Goal: Information Seeking & Learning: Check status

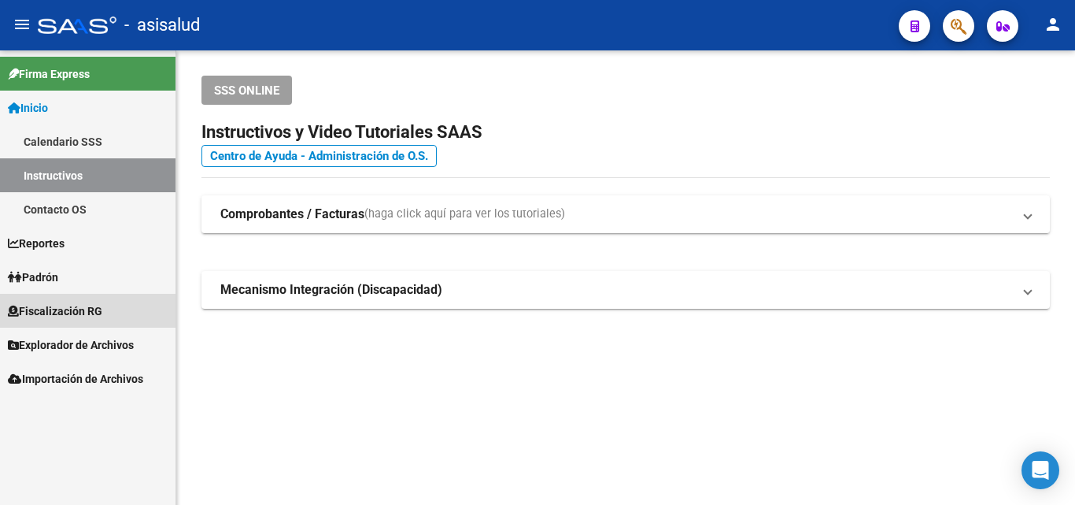
click at [54, 312] on span "Fiscalización RG" at bounding box center [55, 310] width 94 height 17
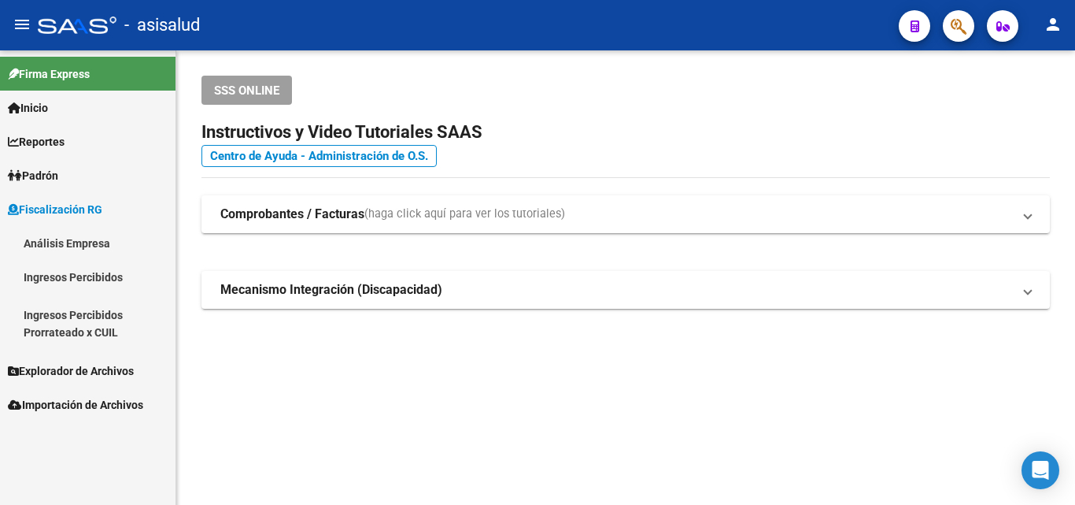
click at [107, 246] on link "Análisis Empresa" at bounding box center [88, 243] width 176 height 34
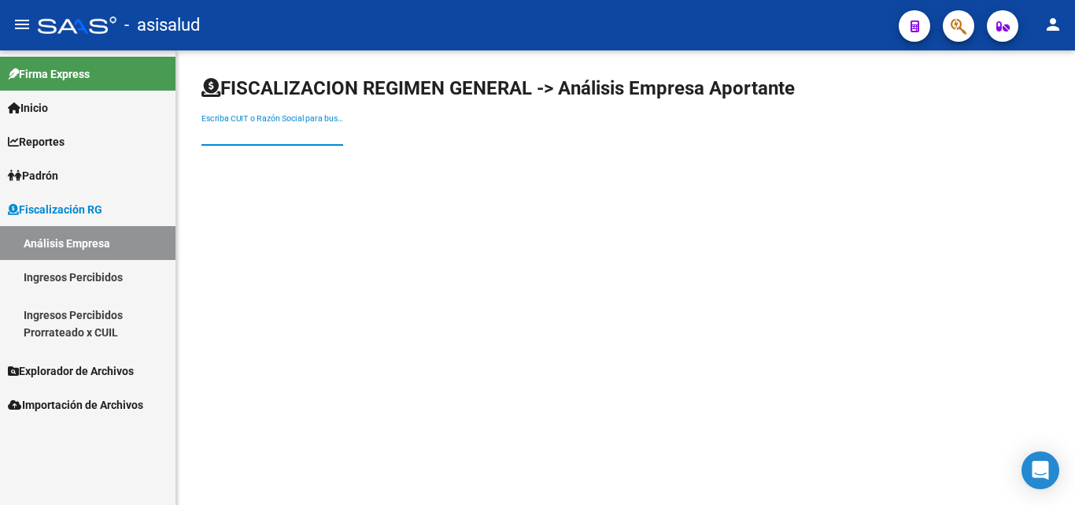
paste input "30-70801649-3"
click at [271, 133] on input "30-70801649-3" at bounding box center [273, 134] width 142 height 13
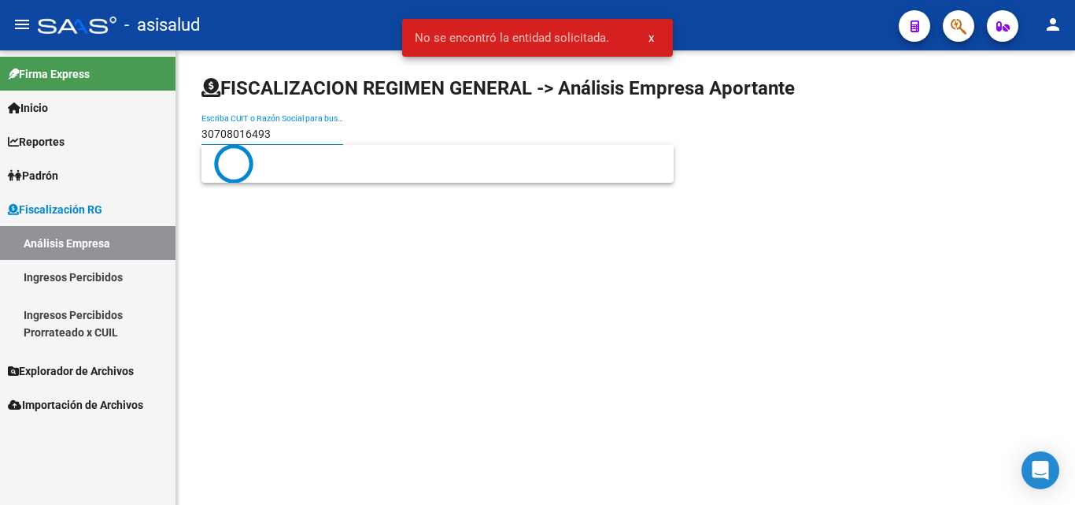
type input "30708016493"
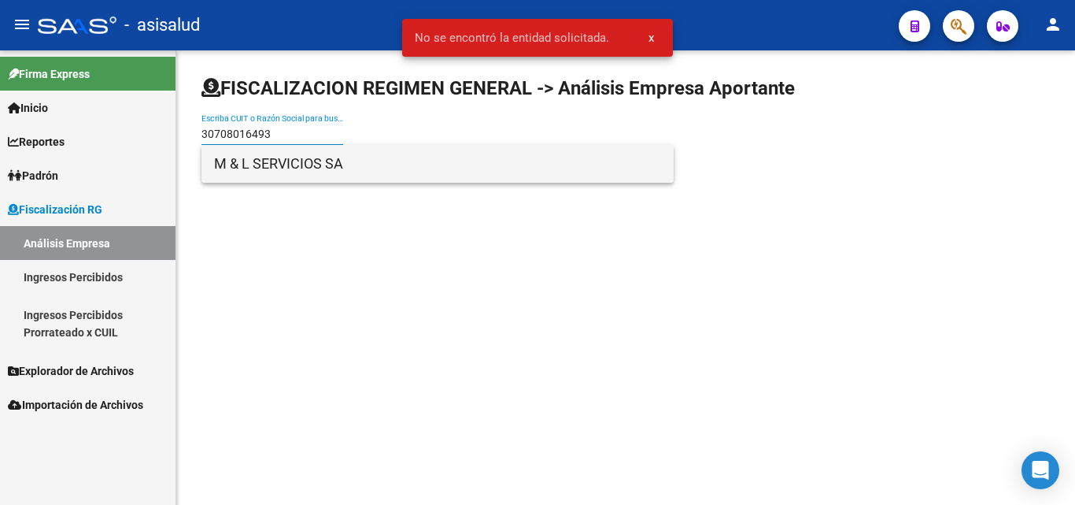
click at [309, 157] on span "M & L SERVICIOS SA" at bounding box center [437, 164] width 447 height 38
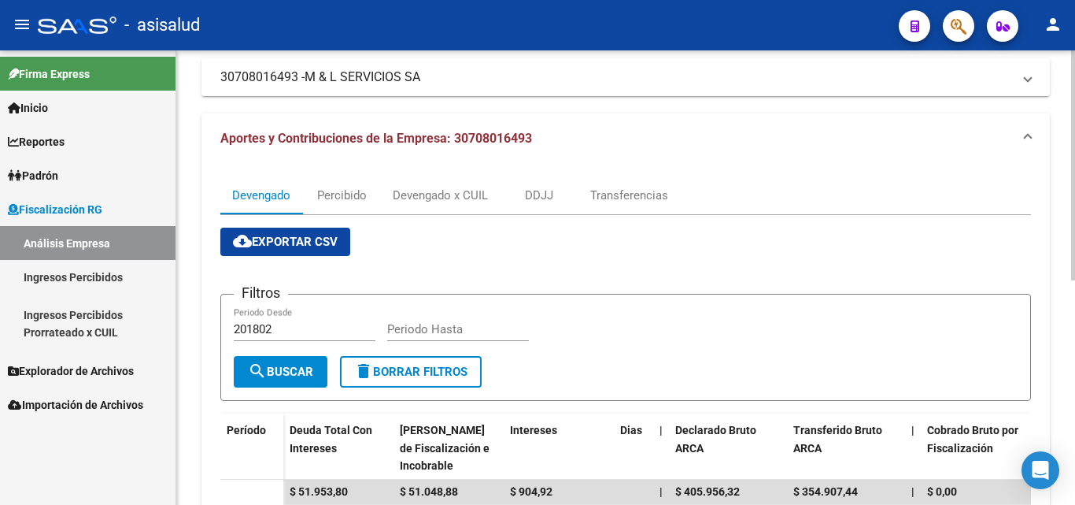
scroll to position [79, 0]
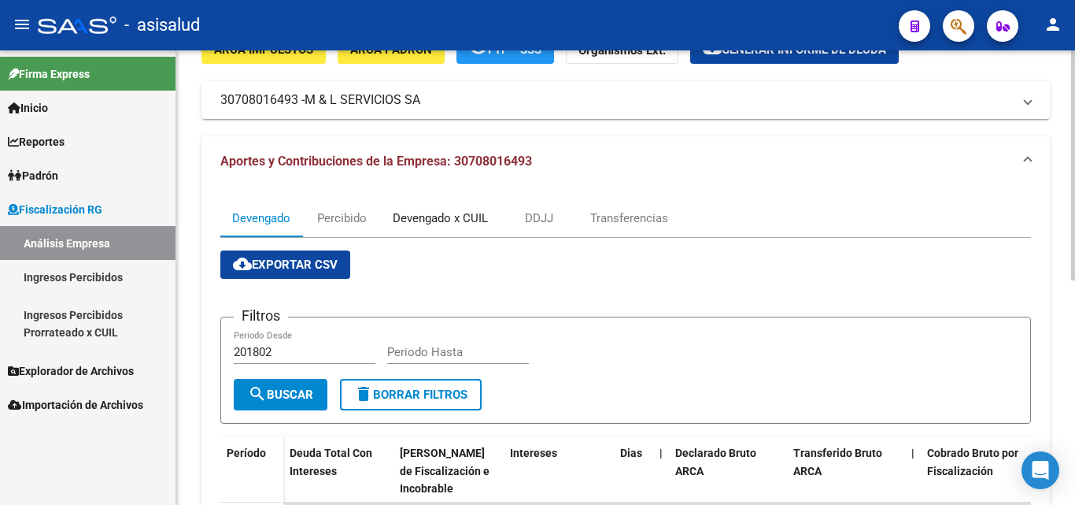
click at [442, 216] on div "Devengado x CUIL" at bounding box center [440, 217] width 95 height 17
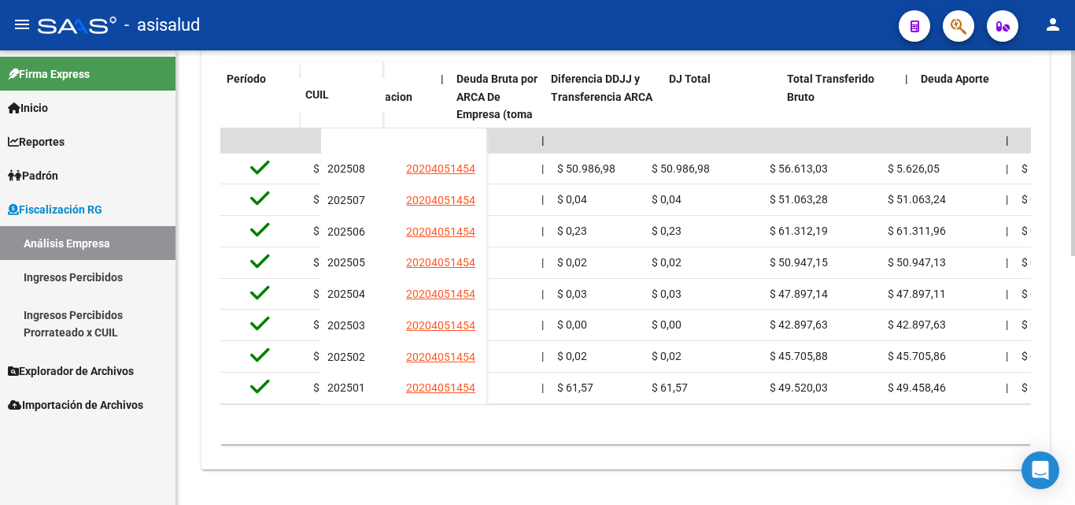
scroll to position [0, 479]
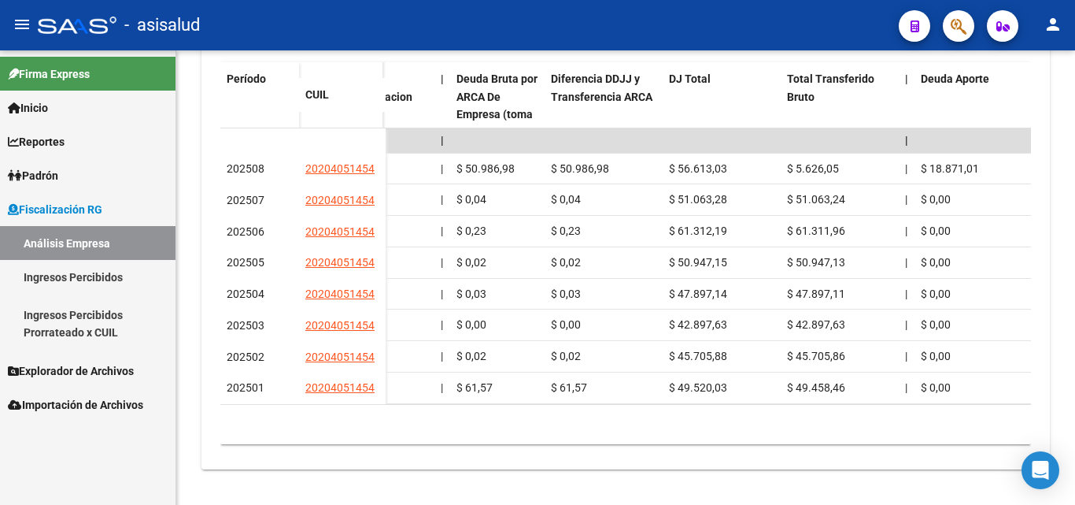
click at [102, 502] on div "Firma Express Inicio Calendario SSS Instructivos Contacto OS Reportes Ingresos …" at bounding box center [88, 277] width 176 height 454
